Goal: Transaction & Acquisition: Obtain resource

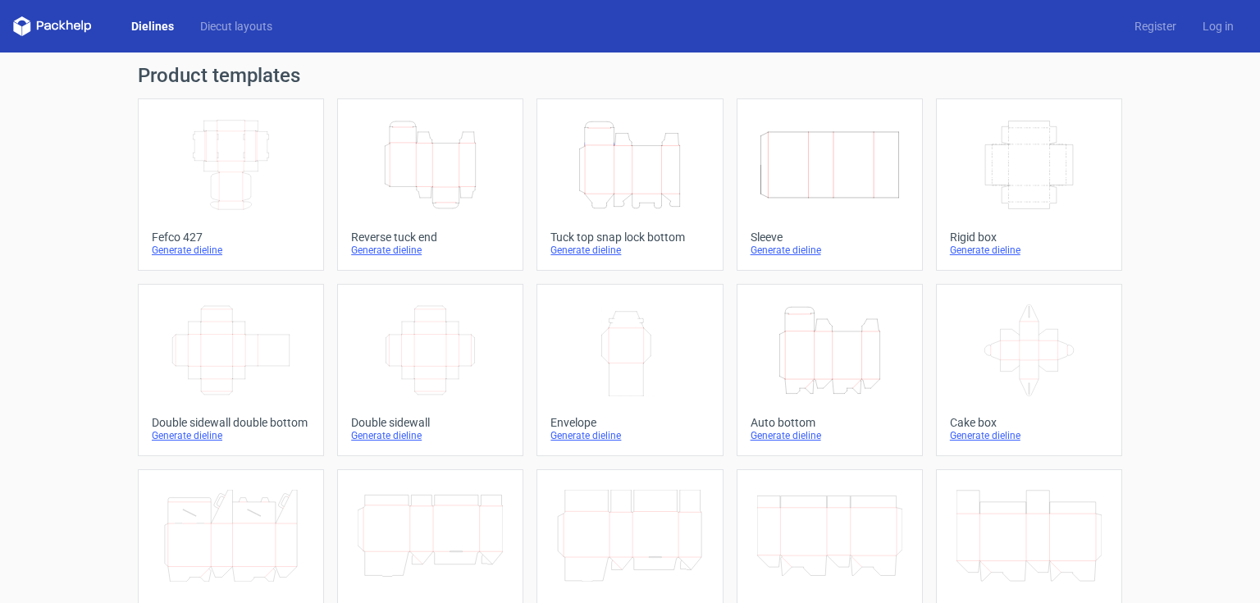
click at [238, 180] on icon "Width Depth Height" at bounding box center [230, 165] width 145 height 92
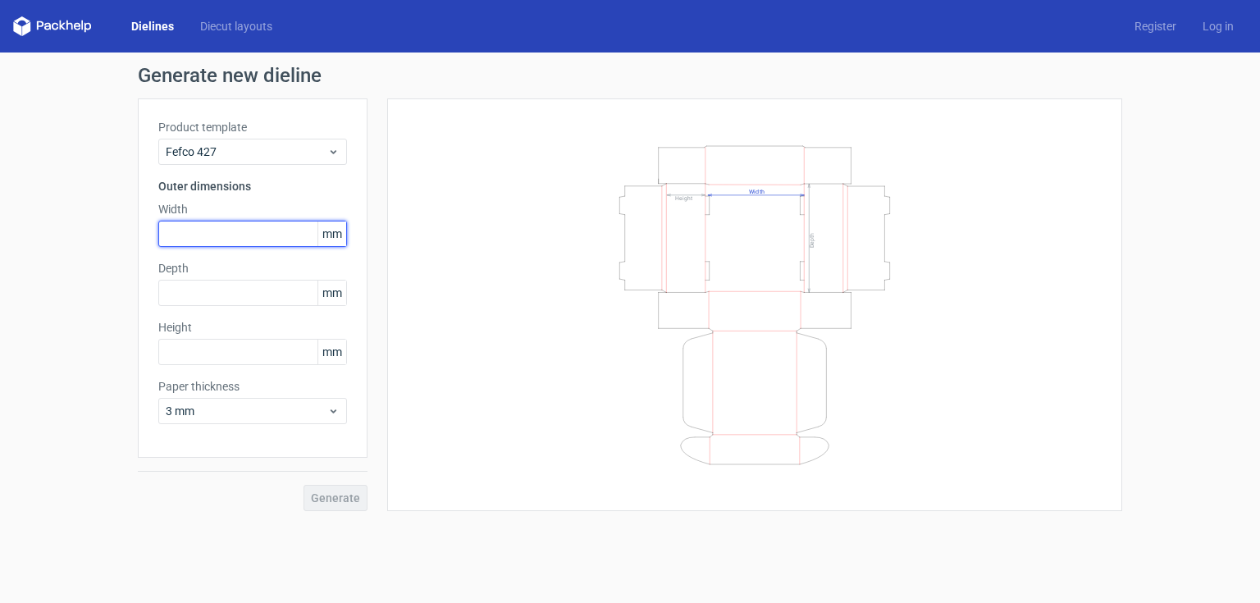
click at [278, 230] on input "text" at bounding box center [252, 234] width 189 height 26
type input "220"
type input "150"
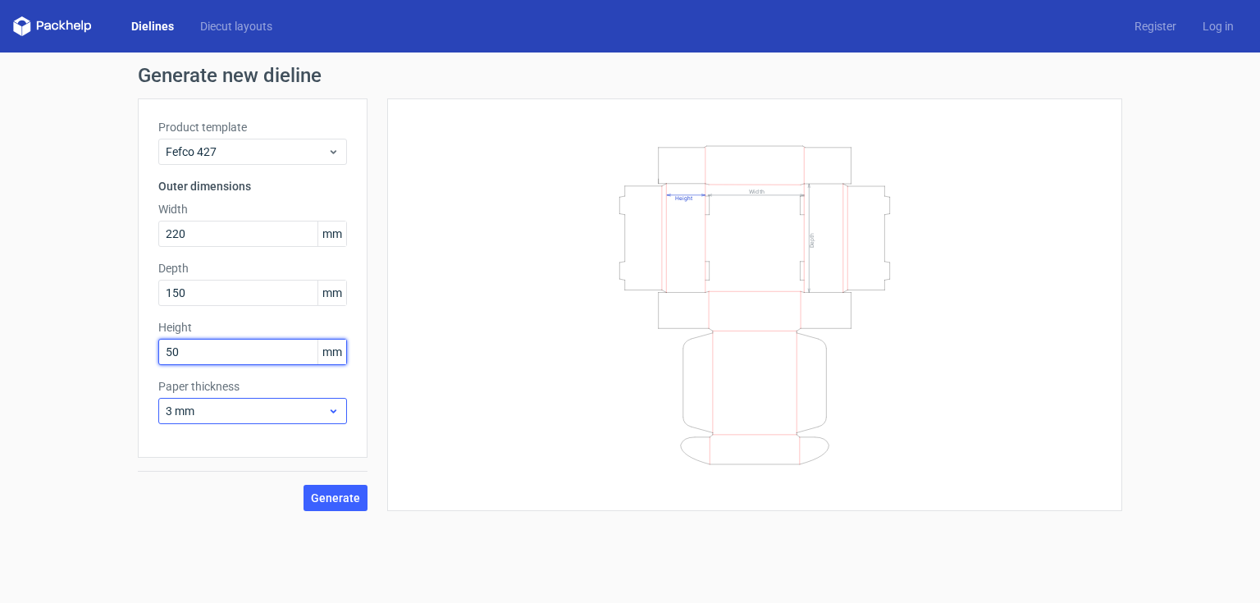
type input "50"
click at [312, 409] on span "3 mm" at bounding box center [247, 411] width 162 height 16
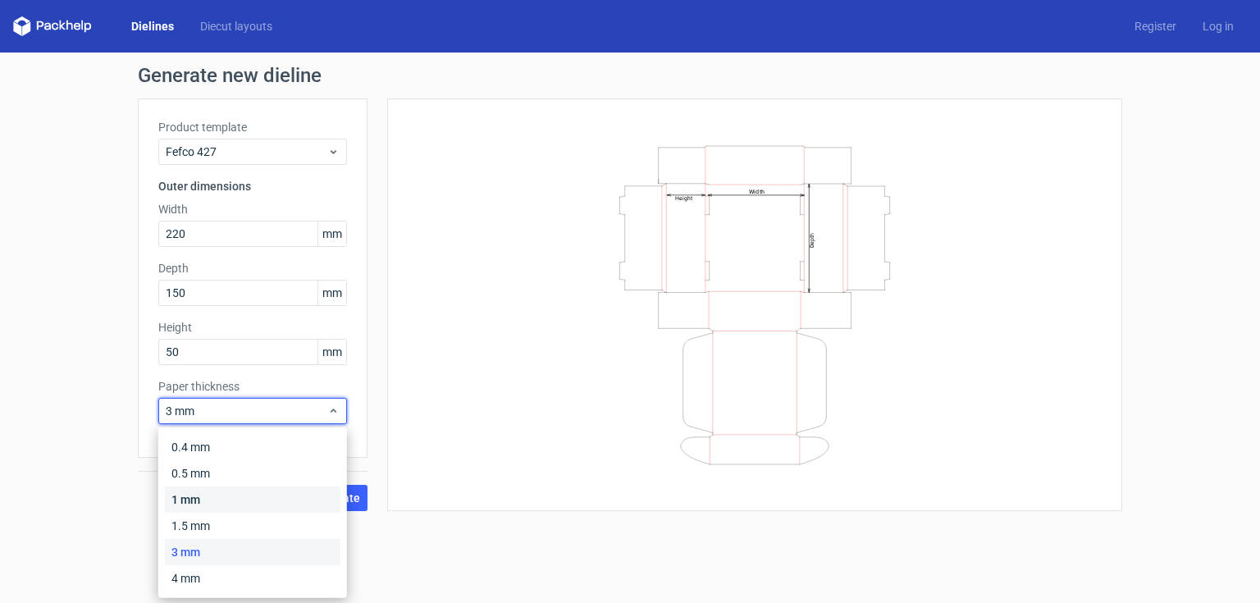
click at [239, 502] on div "1 mm" at bounding box center [252, 499] width 175 height 26
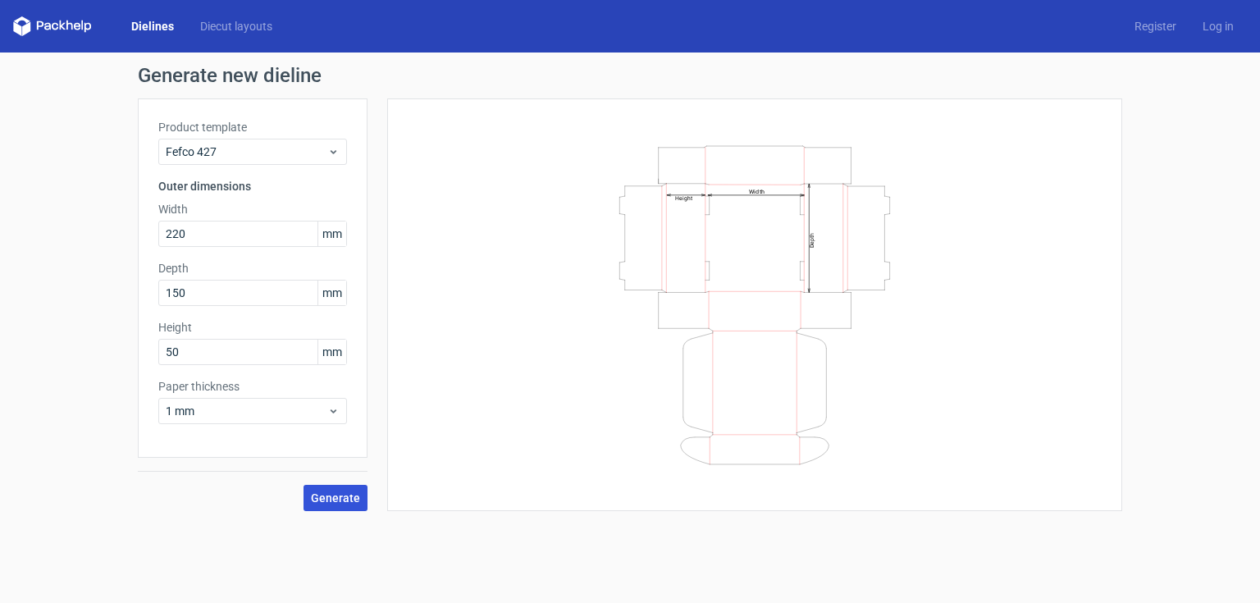
click at [330, 497] on span "Generate" at bounding box center [335, 497] width 49 height 11
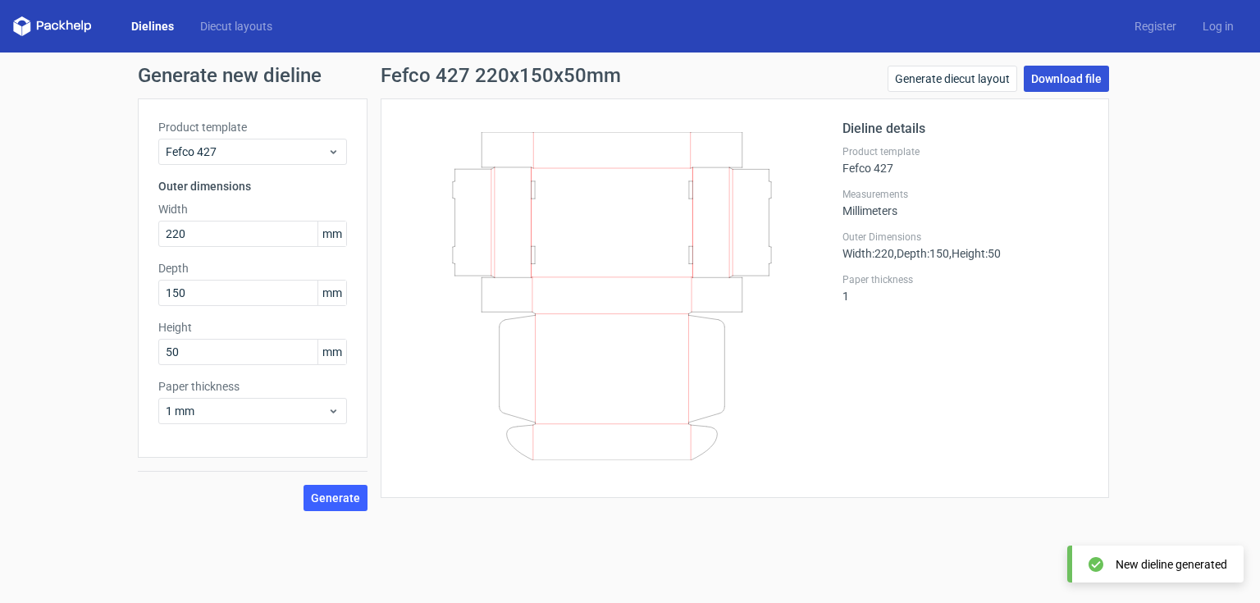
click at [1069, 79] on link "Download file" at bounding box center [1065, 79] width 85 height 26
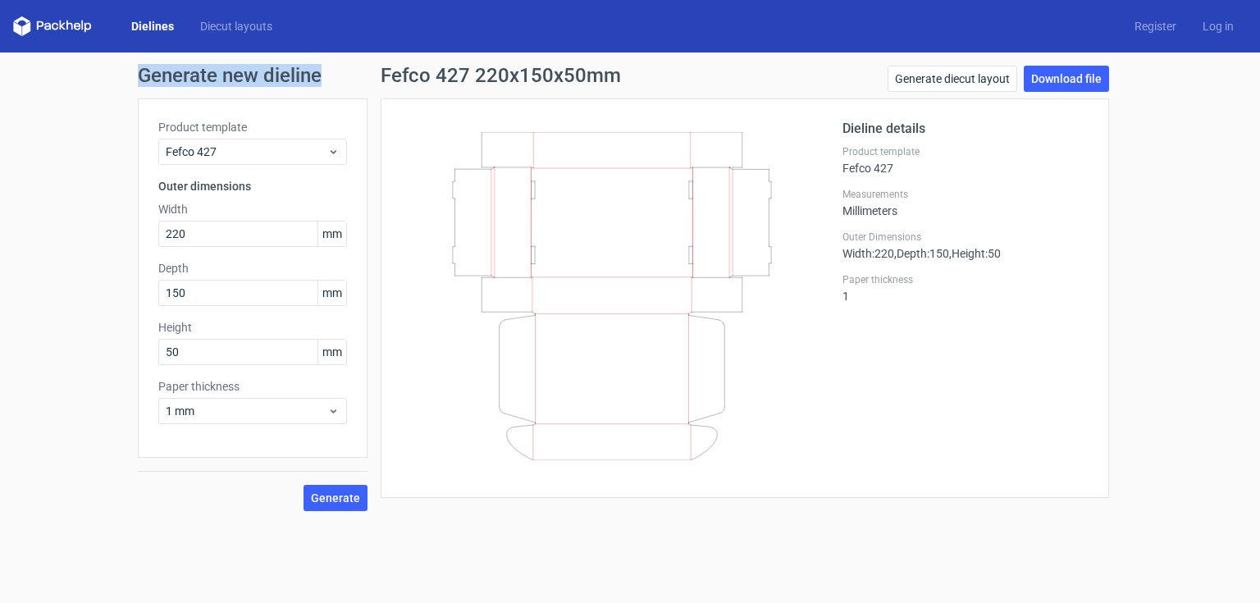
drag, startPoint x: 138, startPoint y: 73, endPoint x: 321, endPoint y: 76, distance: 183.7
click at [321, 76] on h1 "Generate new dieline" at bounding box center [630, 76] width 984 height 20
copy h1 "Generate new dieline"
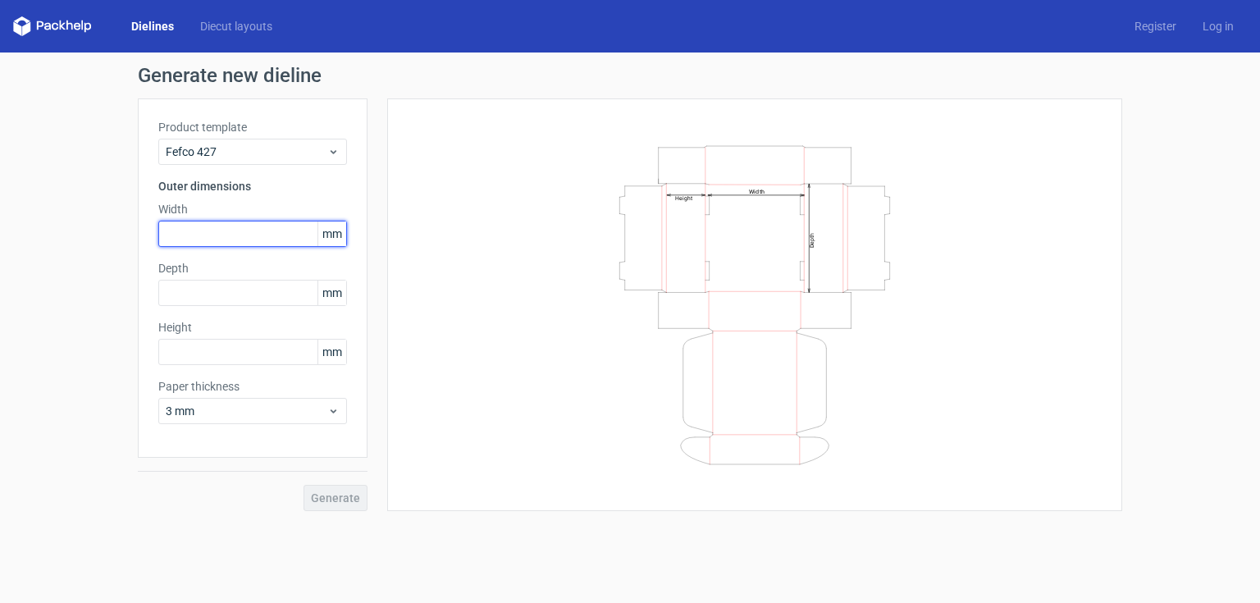
click at [280, 235] on input "text" at bounding box center [252, 234] width 189 height 26
type input "220"
type input "150"
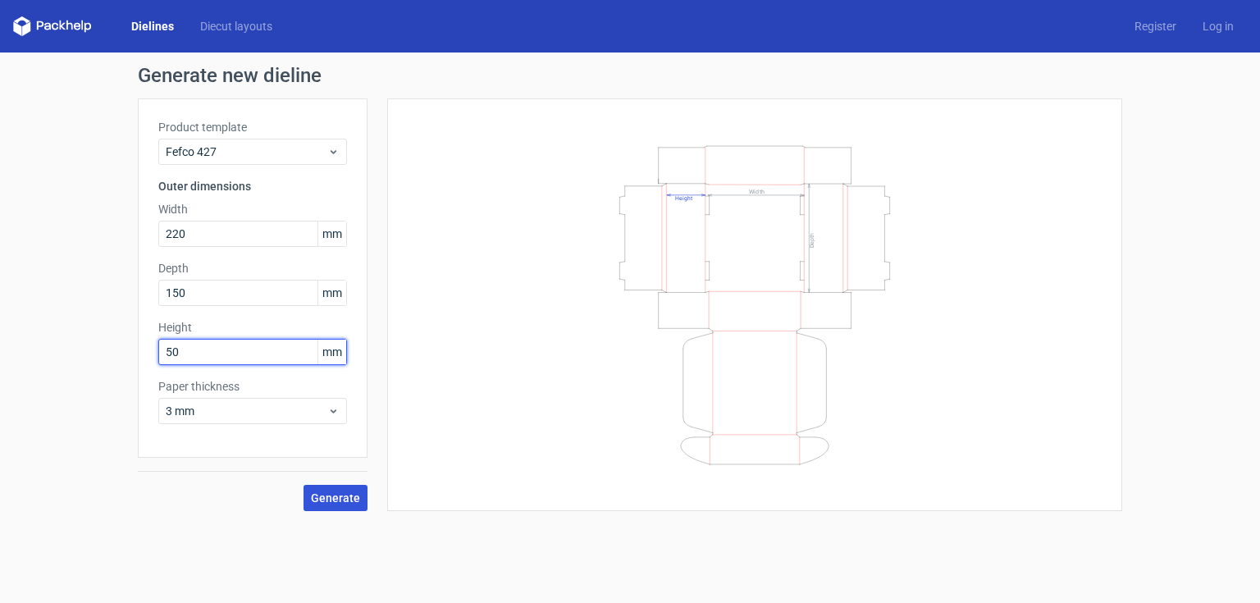
type input "50"
click at [355, 497] on span "Generate" at bounding box center [335, 497] width 49 height 11
